Goal: Task Accomplishment & Management: Use online tool/utility

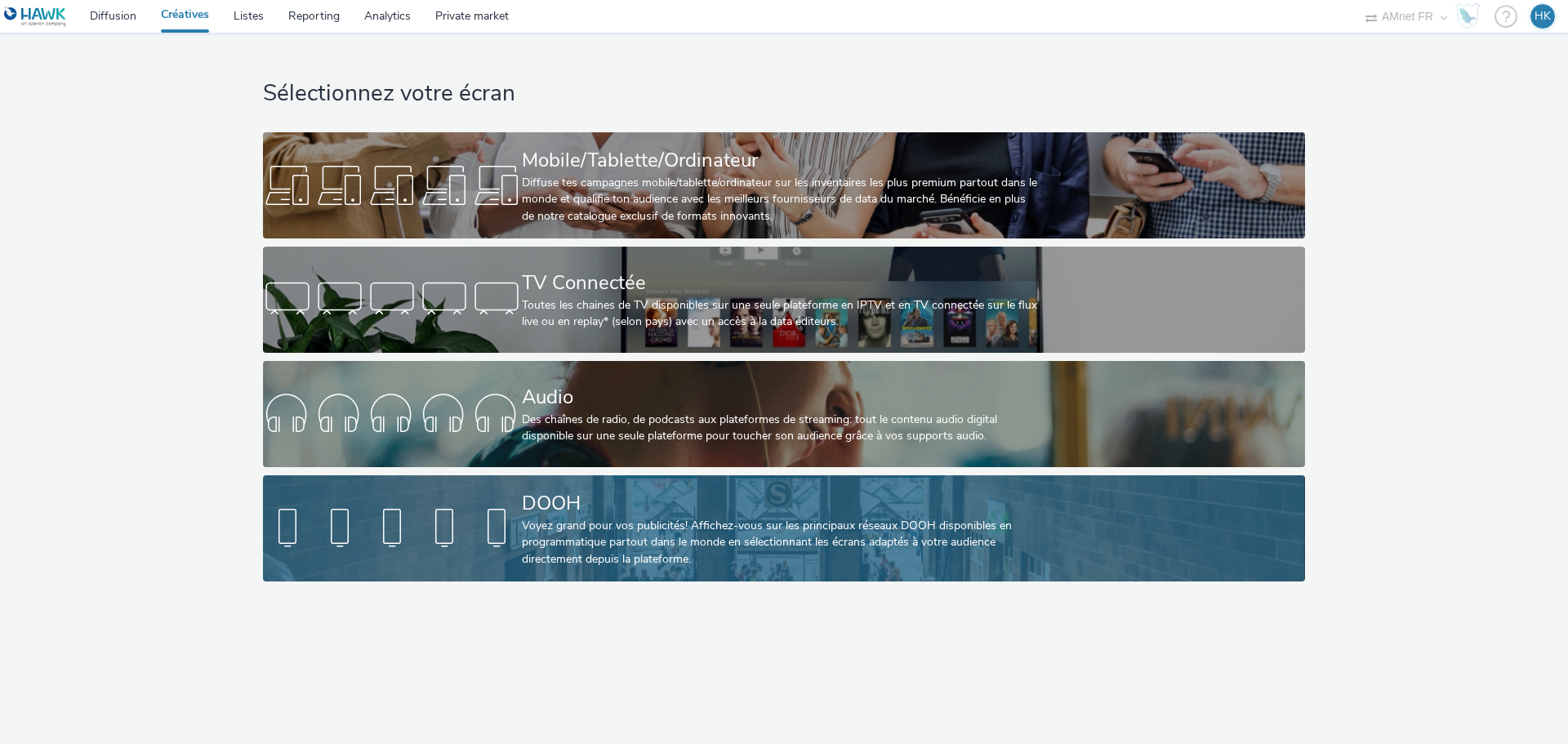
click at [514, 500] on link "DOOH Voyez grand pour vos publicités! Affichez-vous sur les principaux réseaux …" at bounding box center [784, 528] width 1041 height 106
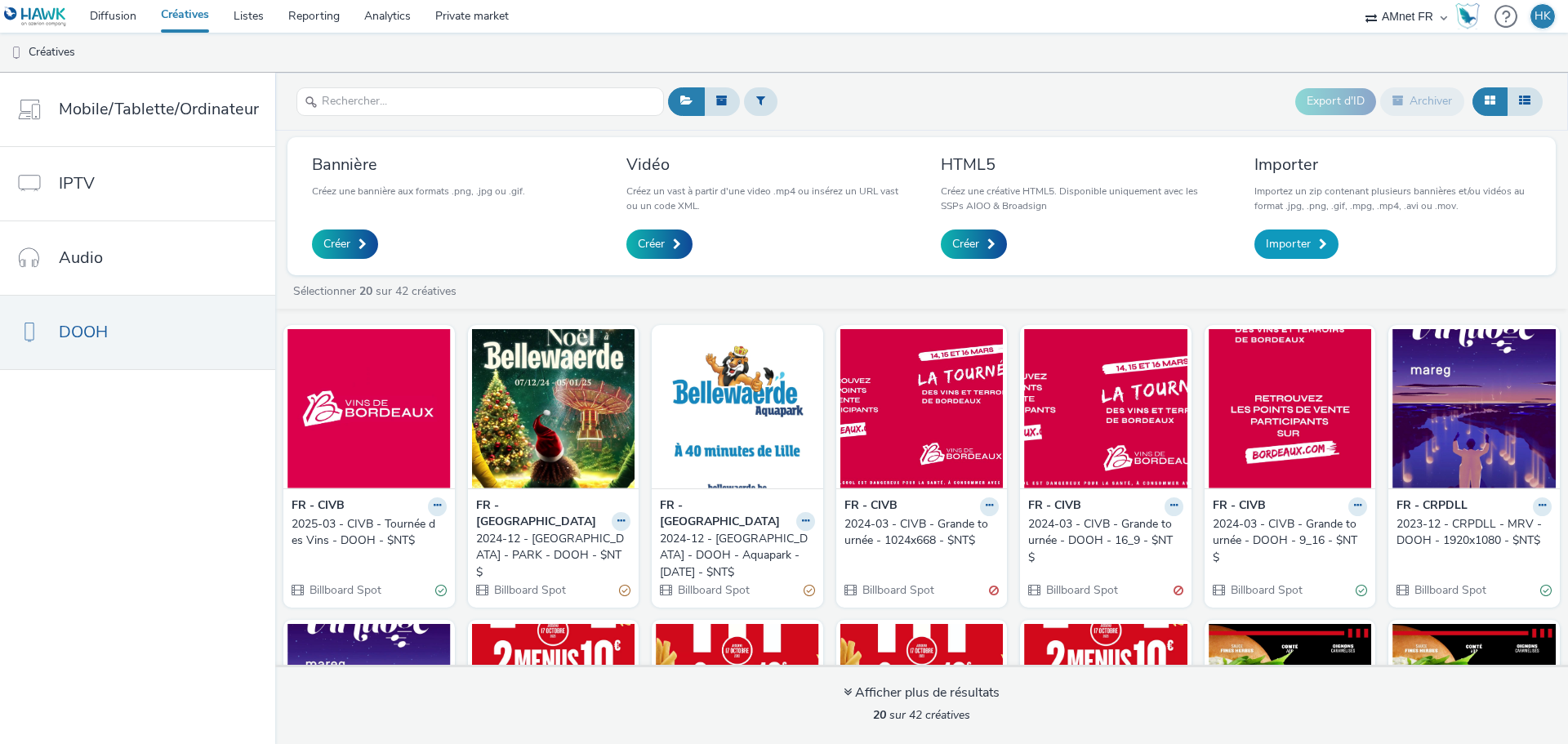
click at [1312, 245] on link "Importer" at bounding box center [1296, 244] width 84 height 29
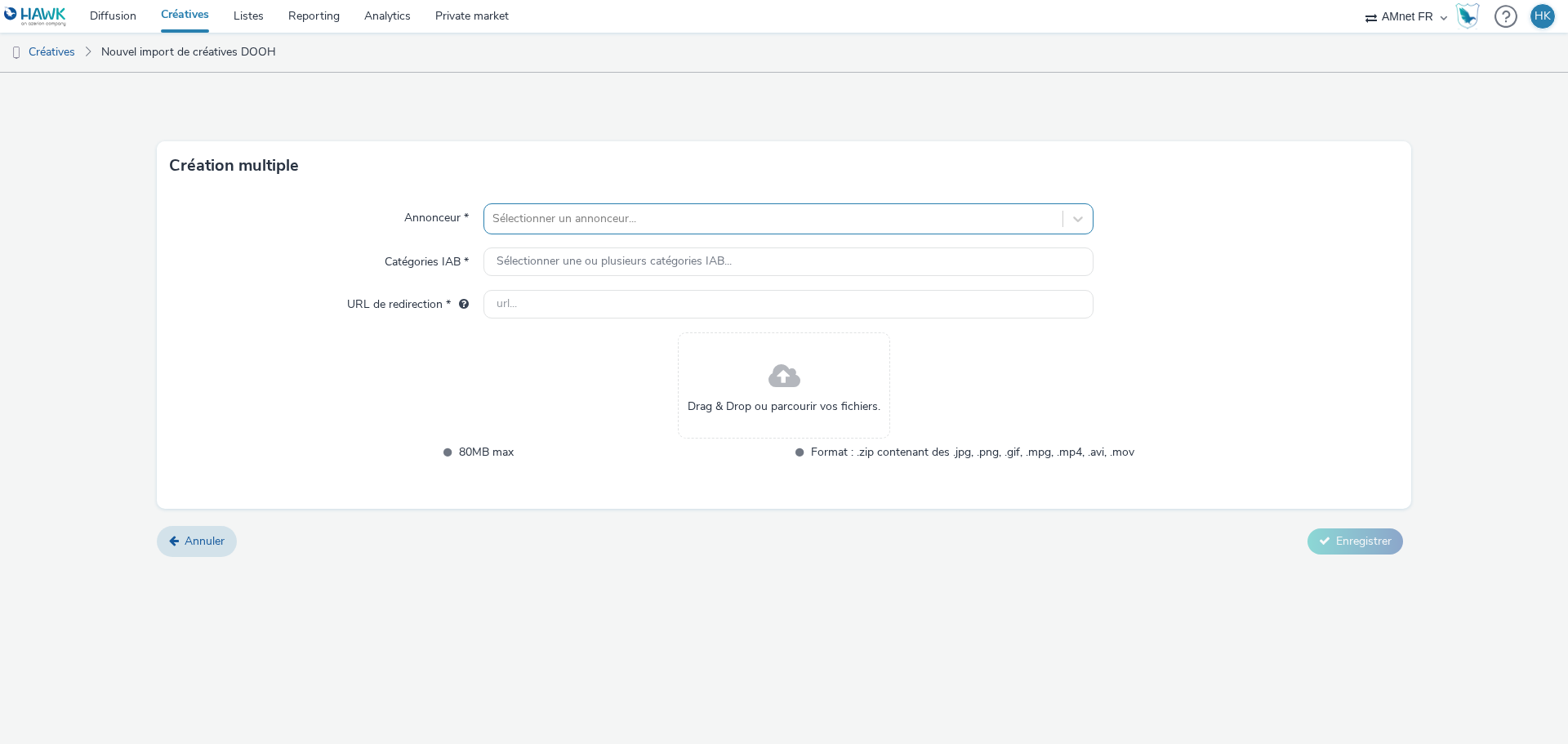
click at [715, 216] on div at bounding box center [773, 218] width 562 height 20
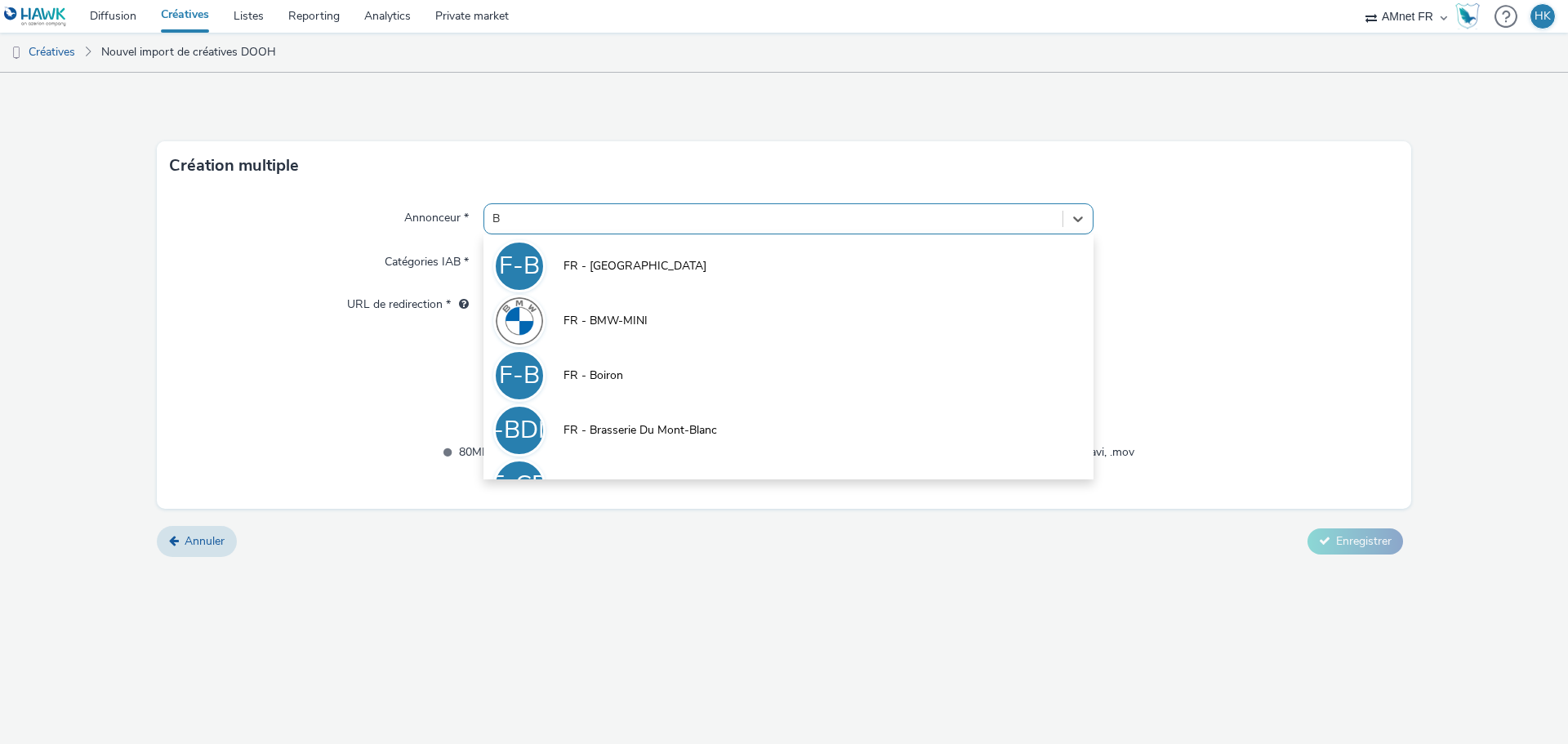
type input "BE"
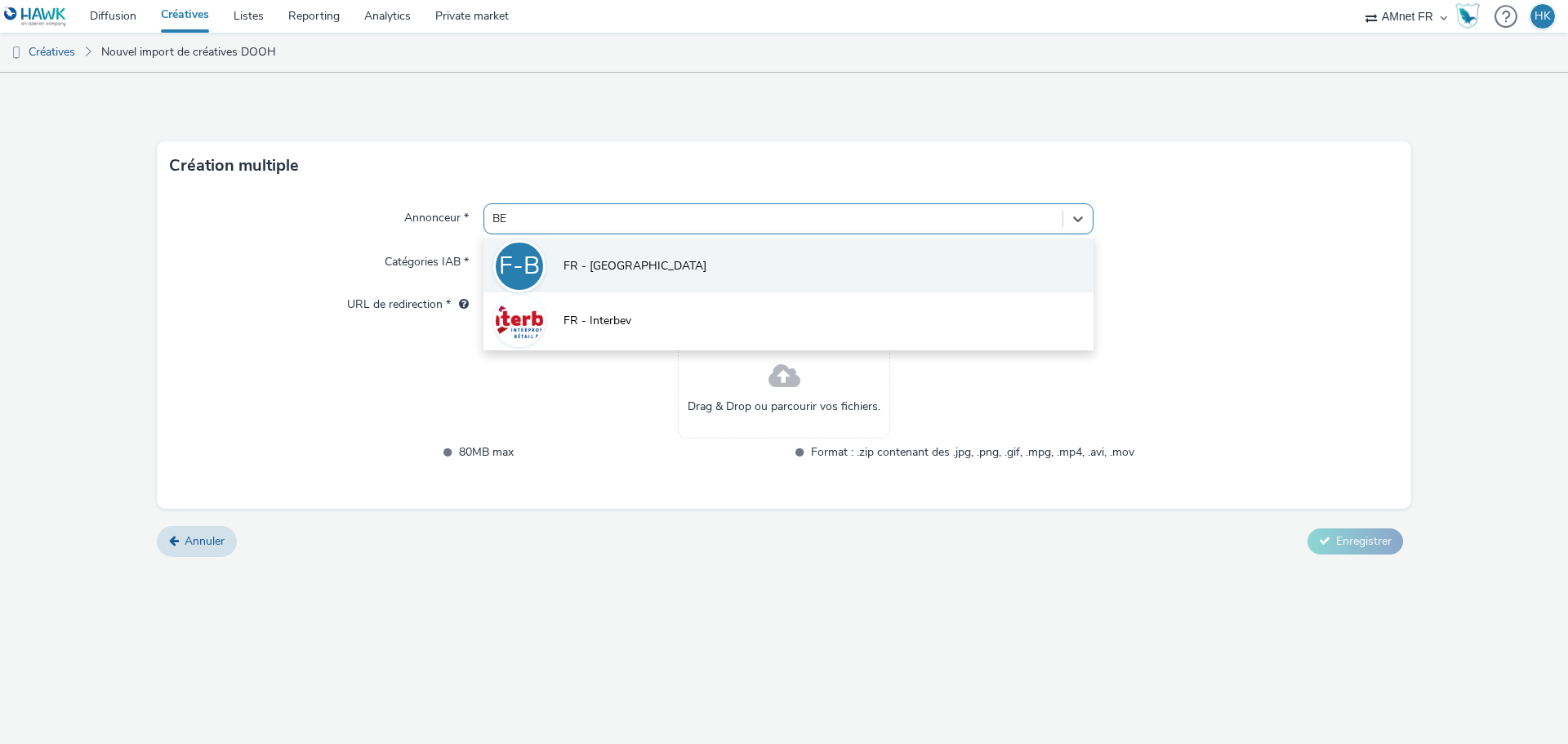
click at [691, 253] on li "F-B FR - Bellewaerde" at bounding box center [789, 265] width 610 height 54
type input "http://bellewaerde.be"
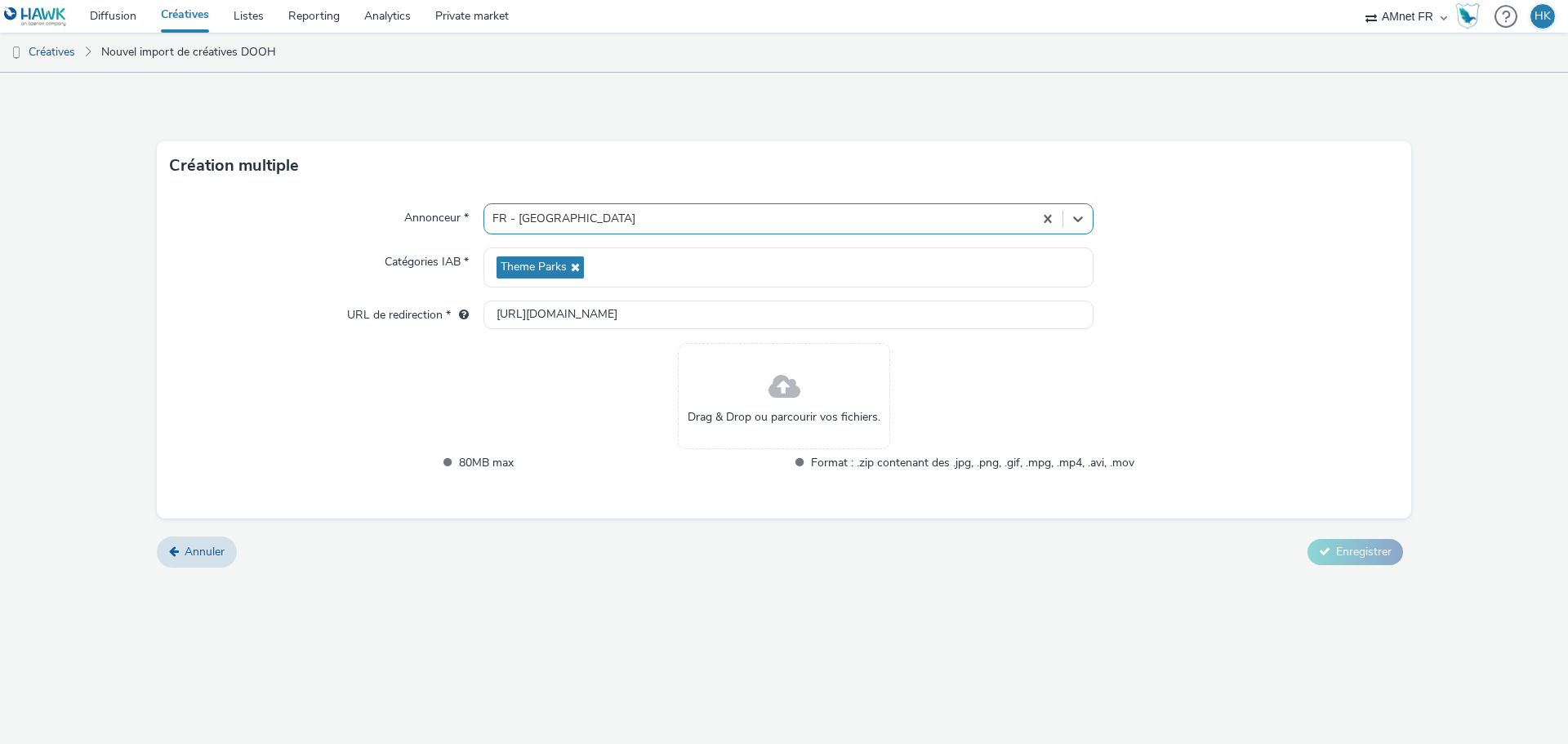
click at [784, 396] on span at bounding box center [784, 387] width 32 height 43
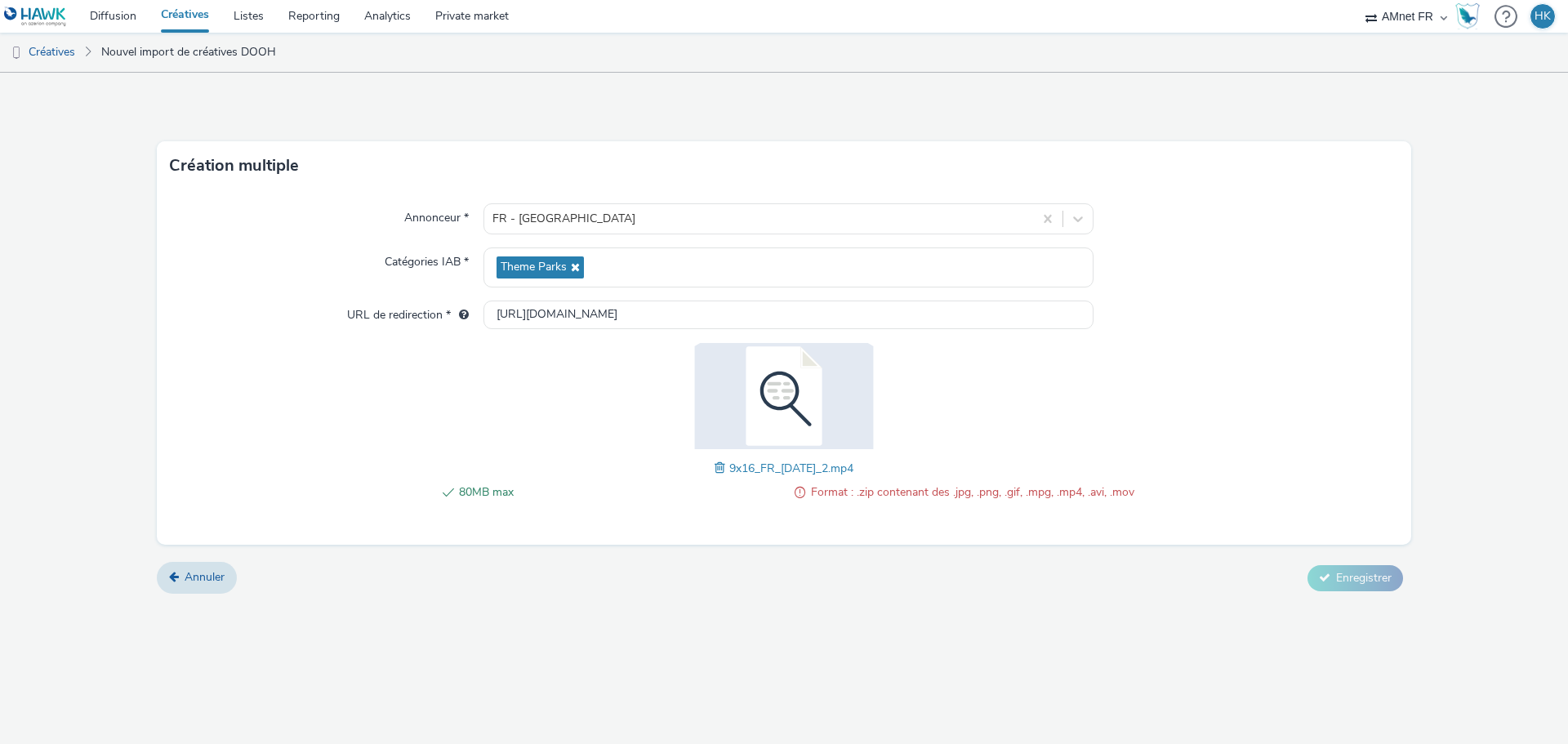
click at [751, 502] on span "80MB max" at bounding box center [620, 492] width 323 height 20
click at [715, 469] on span at bounding box center [722, 467] width 15 height 18
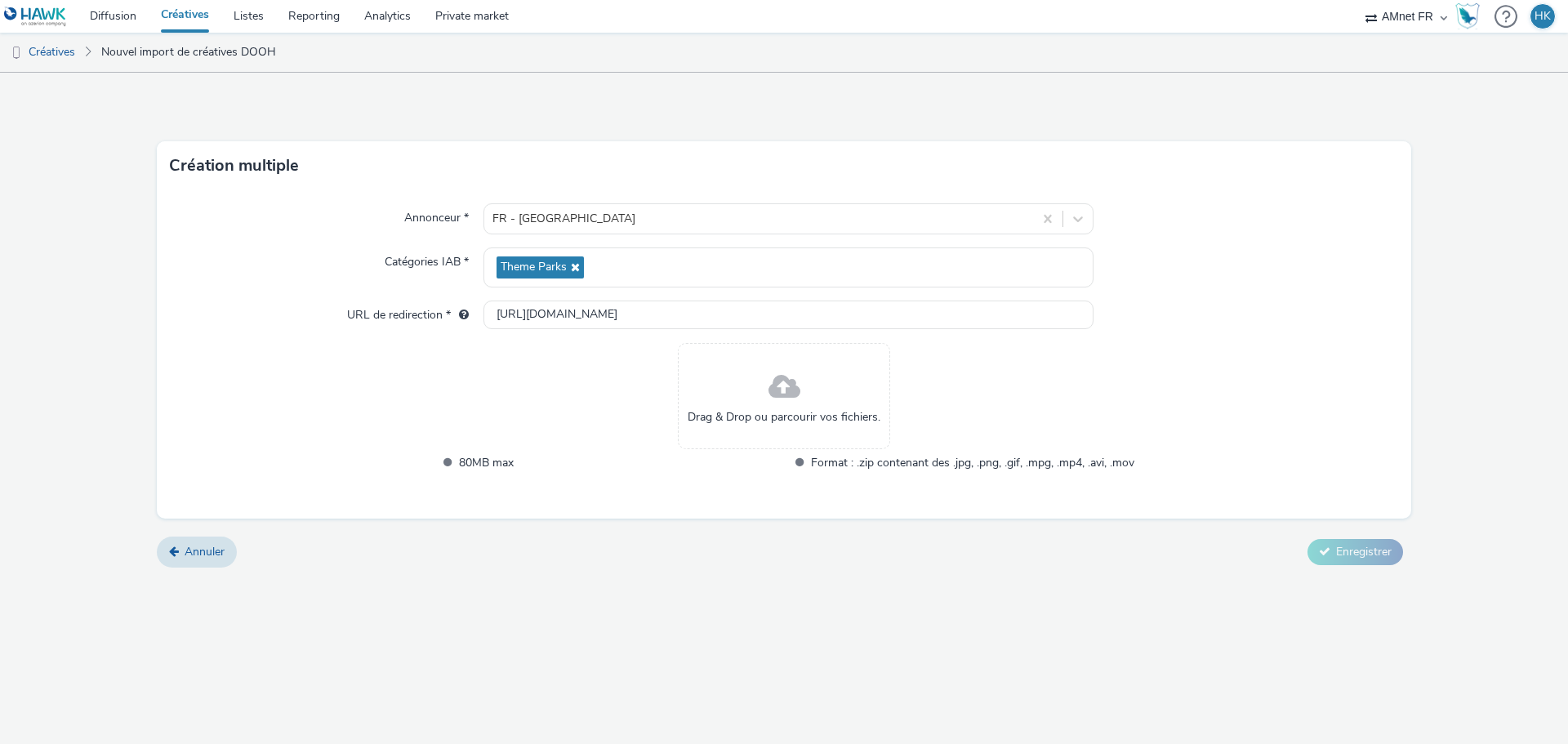
click at [745, 422] on span "Drag & Drop ou parcourir vos fichiers." at bounding box center [784, 417] width 193 height 16
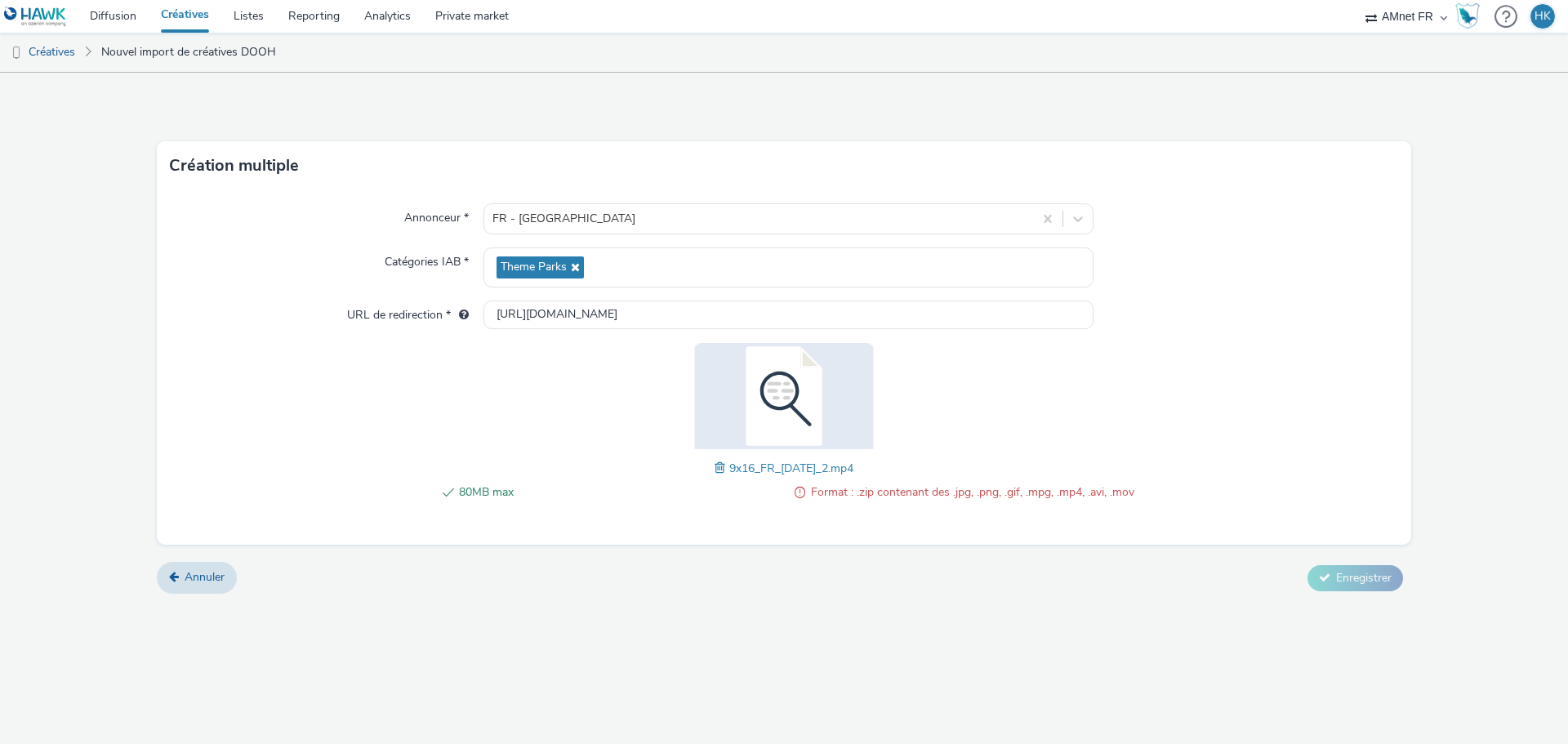
click at [715, 467] on span at bounding box center [722, 467] width 15 height 18
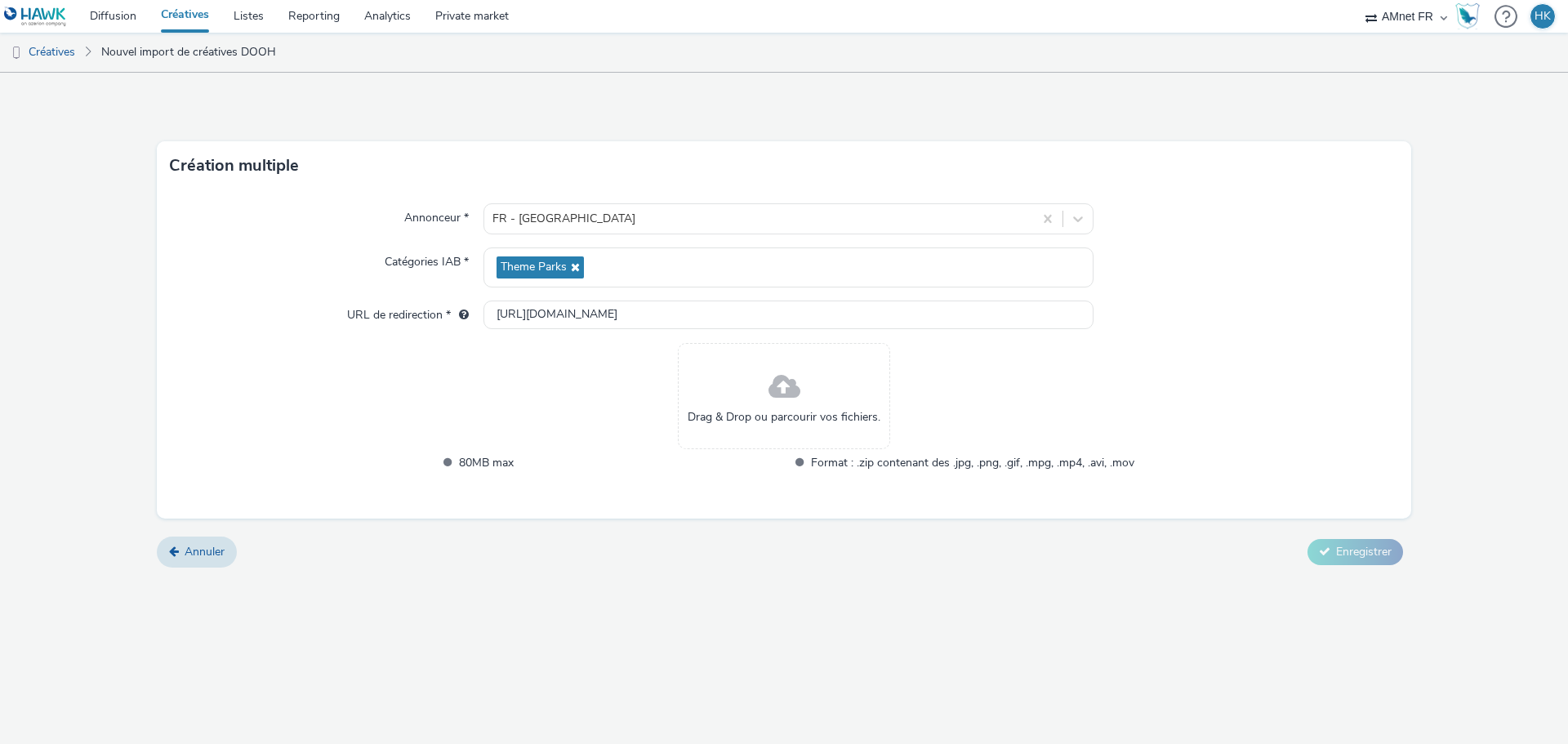
click at [794, 399] on span at bounding box center [784, 387] width 32 height 43
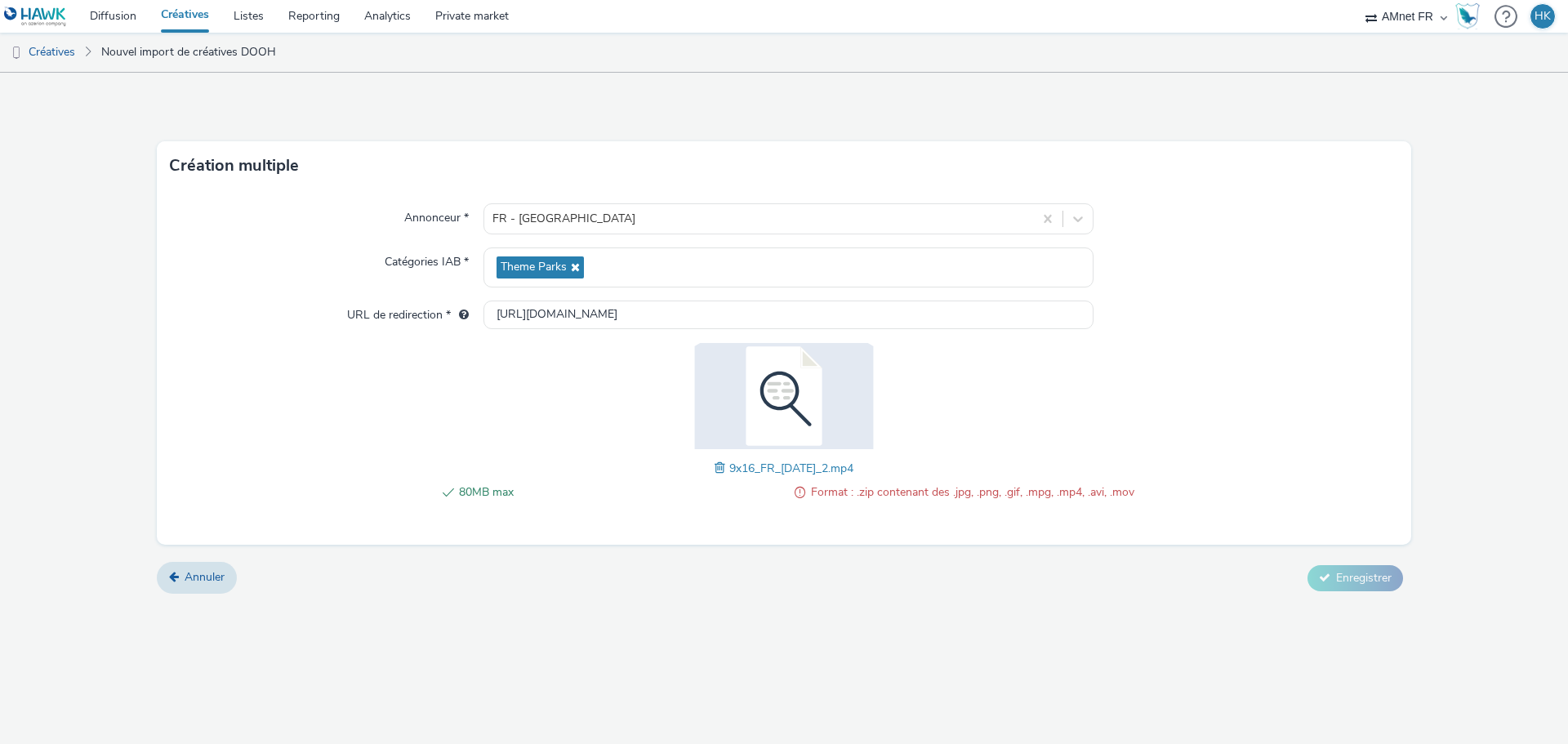
click at [864, 496] on span "Format : .zip contenant des .jpg, .png, .gif, .mpg, .mp4, .avi, .mov" at bounding box center [972, 492] width 323 height 20
click at [493, 486] on span "80MB max" at bounding box center [620, 492] width 323 height 20
click at [734, 575] on div "Annuler Enregistrer" at bounding box center [784, 578] width 1254 height 29
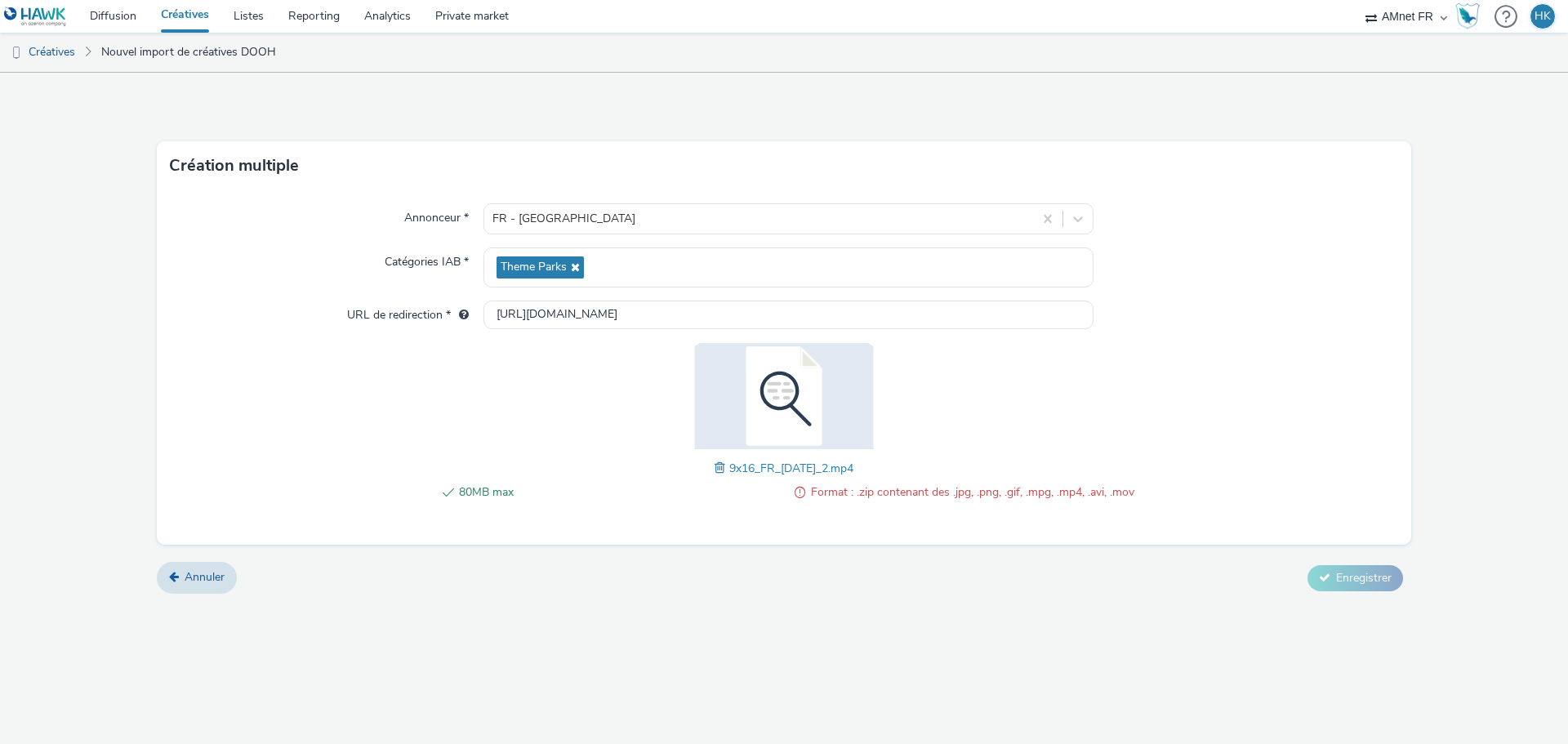
click at [734, 575] on div "Annuler Enregistrer" at bounding box center [784, 578] width 1254 height 29
click at [67, 59] on link "Créatives" at bounding box center [41, 52] width 84 height 39
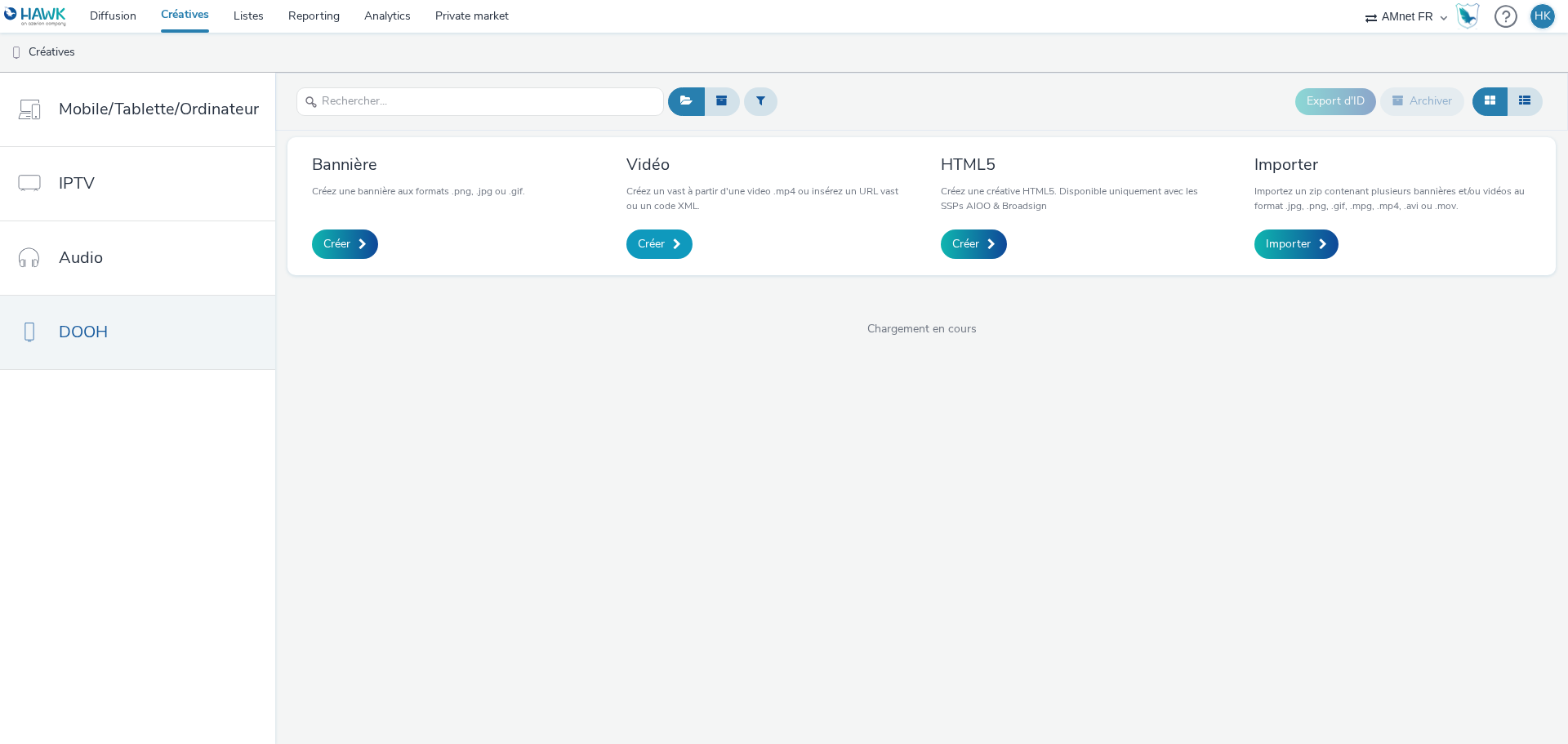
click at [649, 234] on link "Créer" at bounding box center [659, 244] width 66 height 29
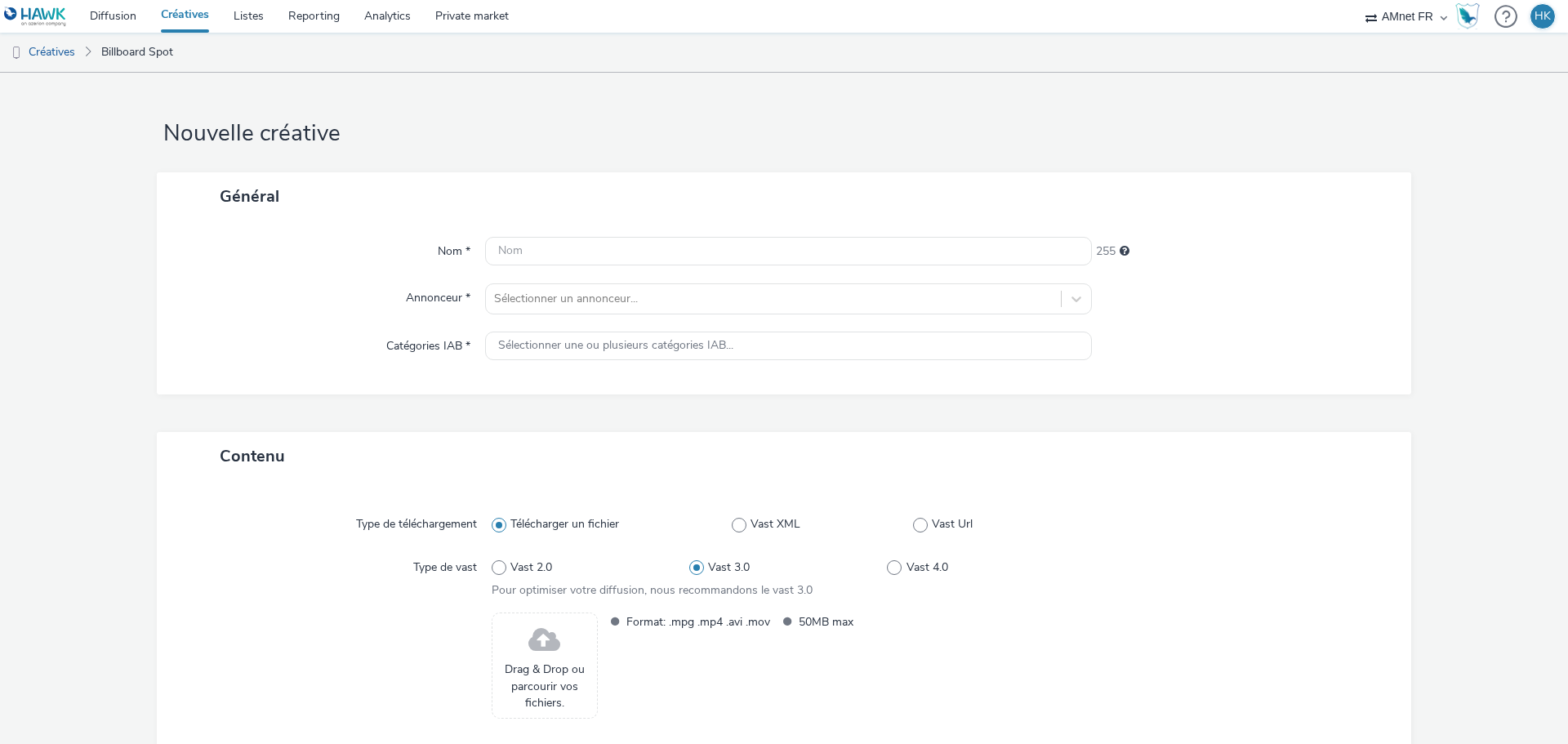
scroll to position [101, 0]
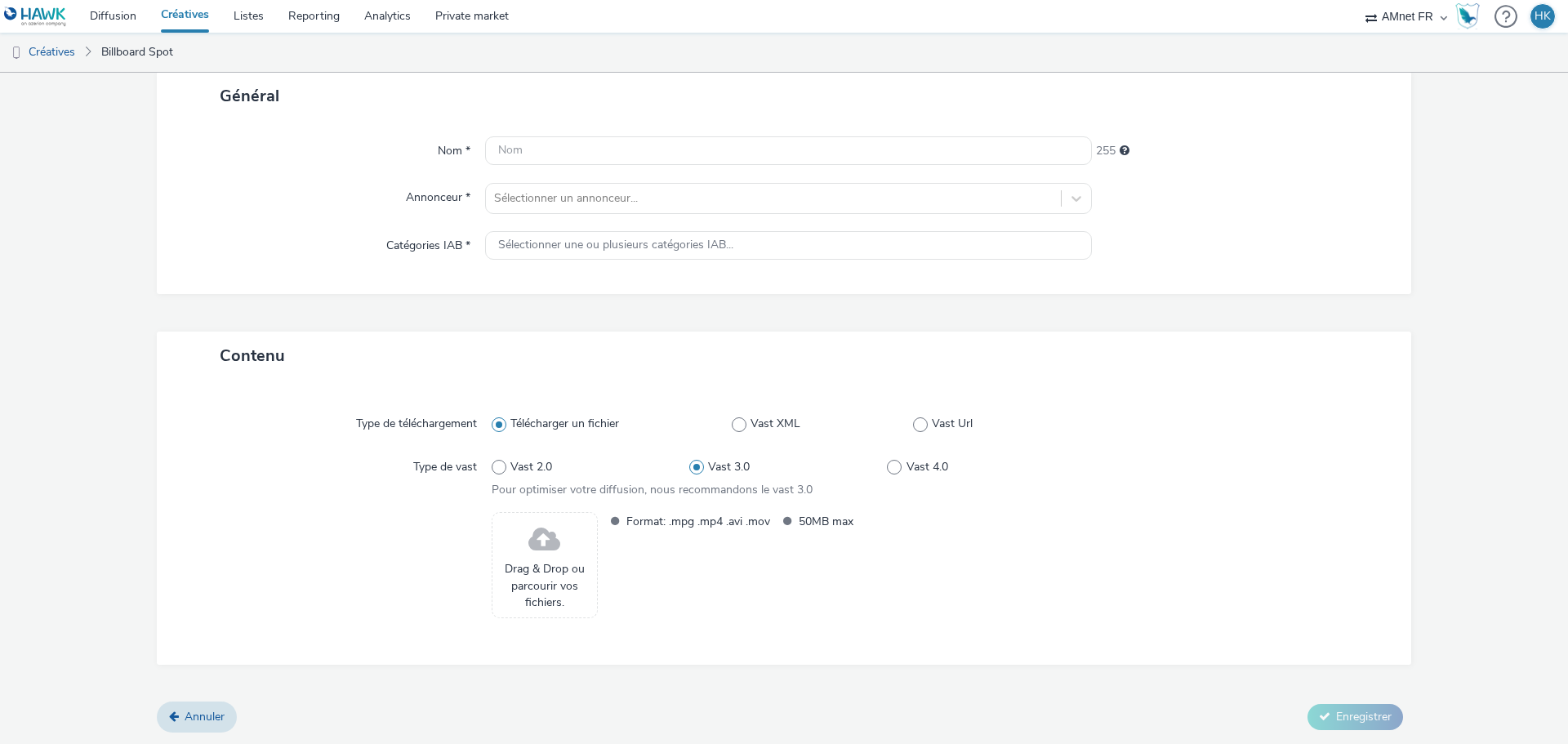
click at [559, 555] on div "Drag & Drop ou parcourir vos fichiers." at bounding box center [544, 565] width 106 height 106
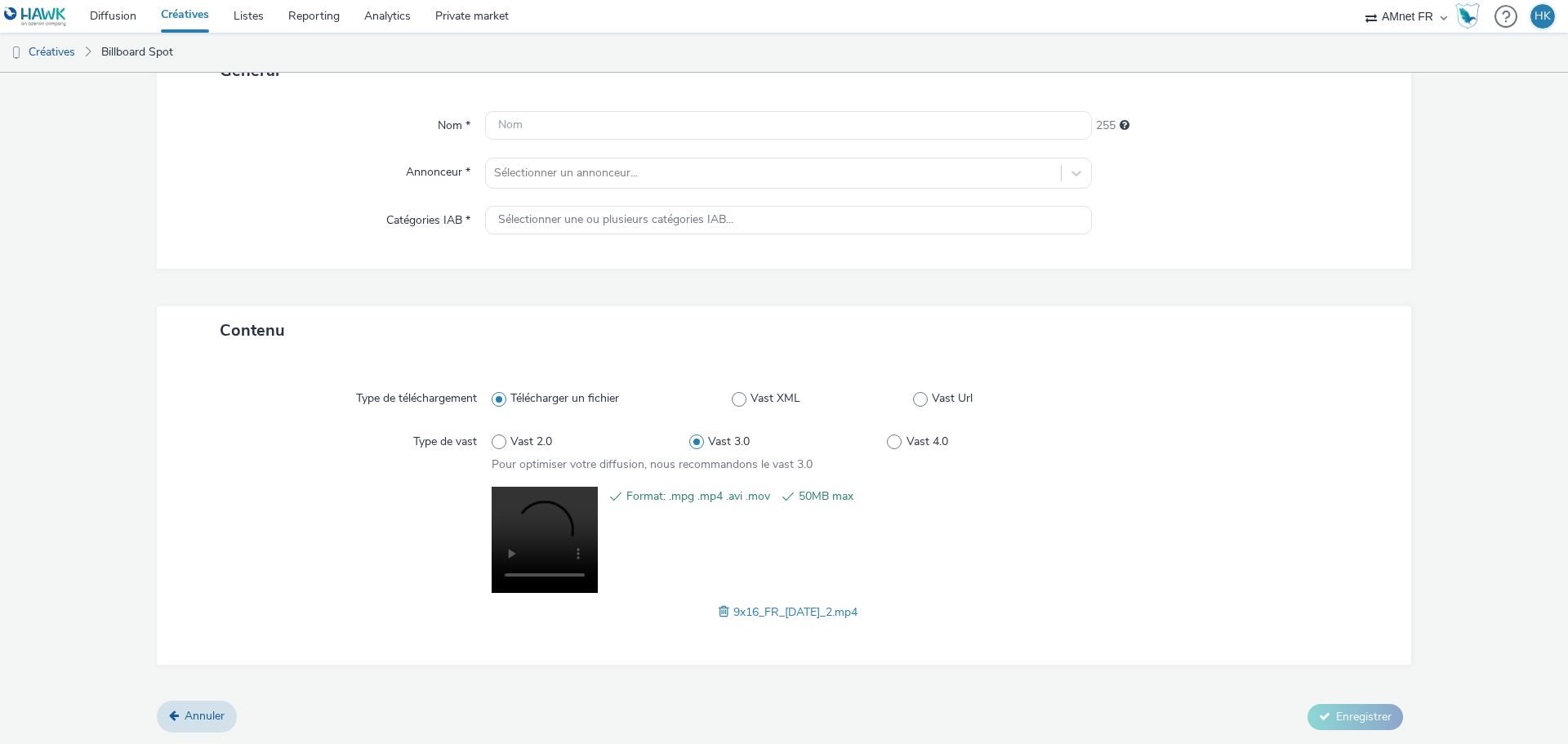
scroll to position [0, 0]
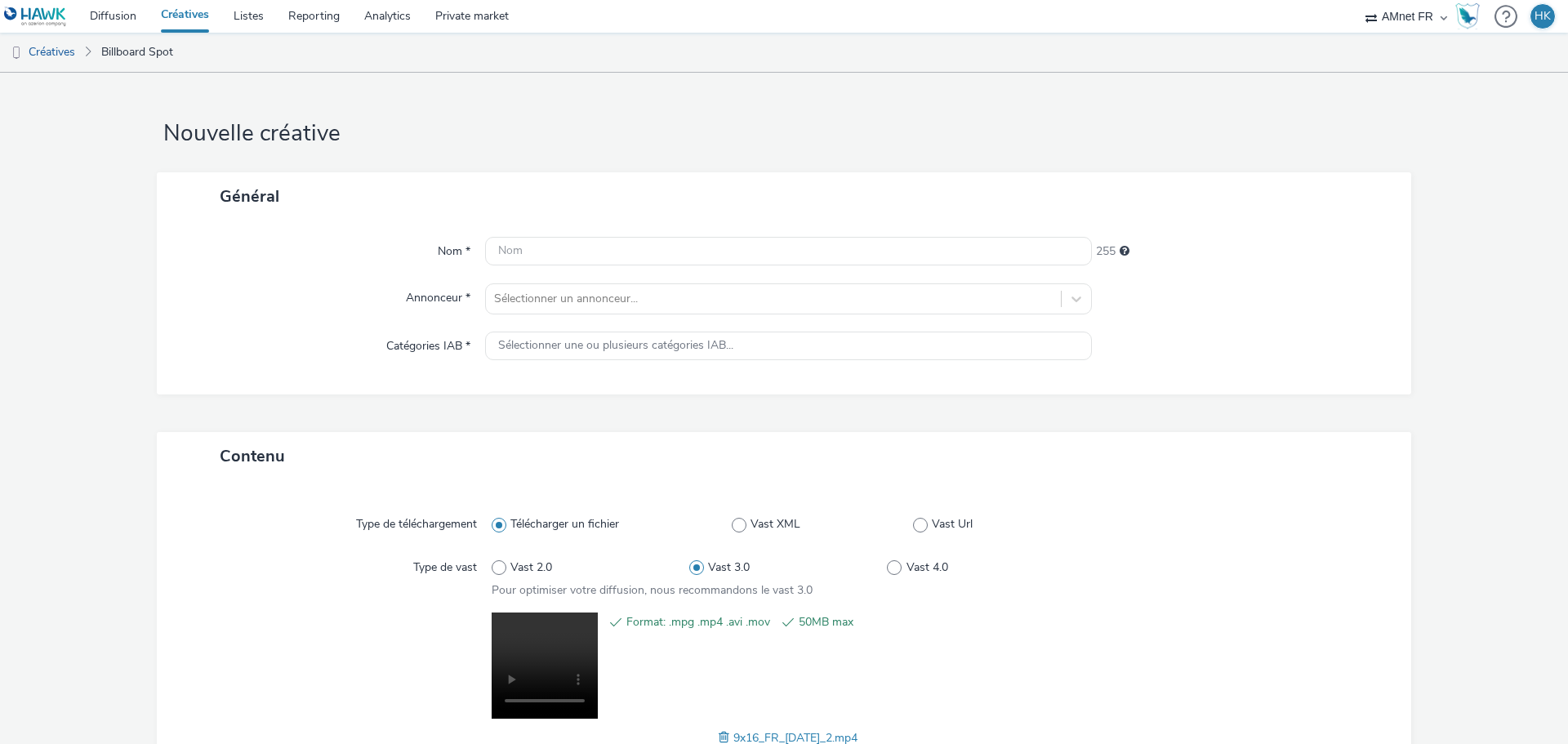
click at [449, 80] on form "Nouvelle créative Général Nom * 255 Annonceur * Sélectionner un annonceur... Ca…" at bounding box center [784, 471] width 1568 height 797
click at [120, 16] on link "Diffusion" at bounding box center [113, 16] width 71 height 33
